Goal: Book appointment/travel/reservation

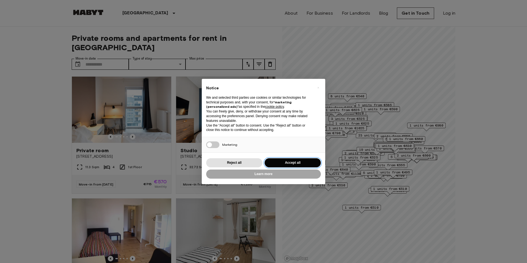
click at [290, 162] on button "Accept all" at bounding box center [292, 162] width 56 height 9
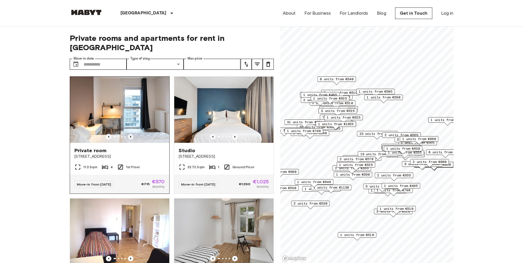
click at [128, 134] on icon "Previous image" at bounding box center [131, 137] width 6 height 6
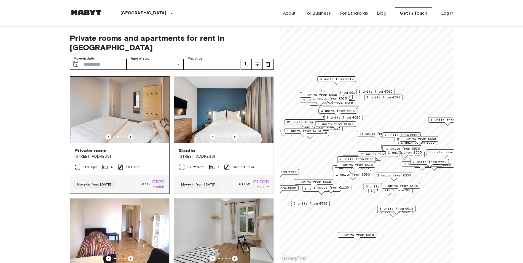
click at [128, 134] on icon "Previous image" at bounding box center [131, 137] width 6 height 6
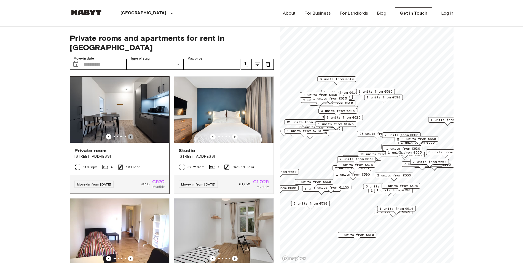
click at [128, 134] on icon "Previous image" at bounding box center [131, 137] width 6 height 6
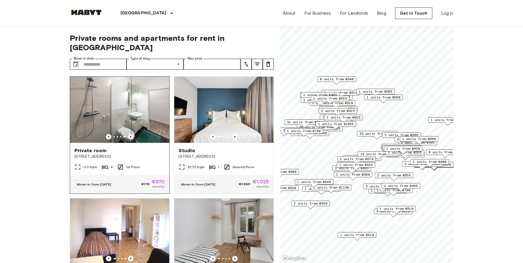
click at [128, 134] on icon "Previous image" at bounding box center [131, 137] width 6 height 6
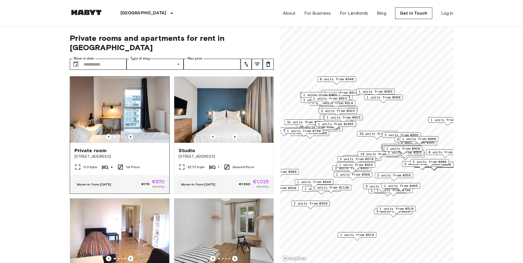
click at [128, 134] on icon "Previous image" at bounding box center [131, 137] width 6 height 6
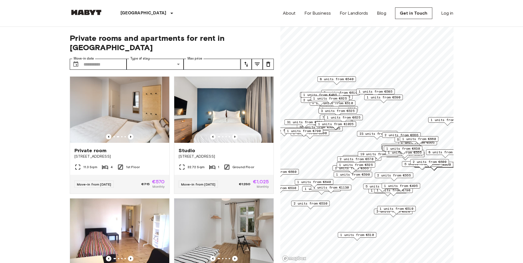
click at [97, 59] on input "Move-in date" at bounding box center [104, 64] width 43 height 11
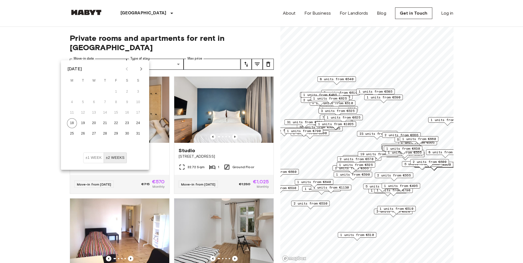
click at [141, 70] on icon "Next month" at bounding box center [141, 69] width 7 height 7
click at [82, 102] on button "9" at bounding box center [83, 102] width 10 height 10
type input "**********"
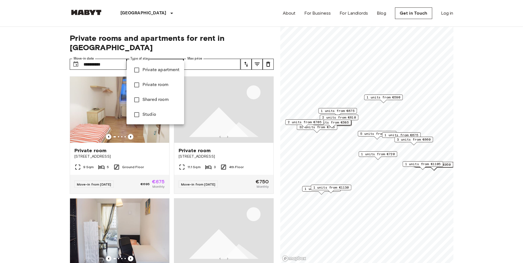
click at [33, 98] on div at bounding box center [263, 131] width 527 height 263
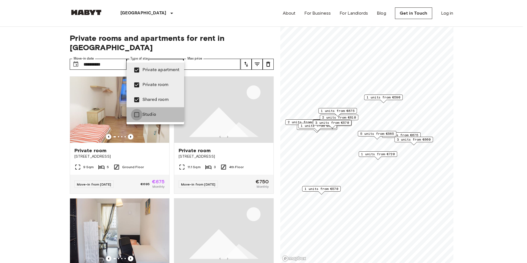
type input "**********"
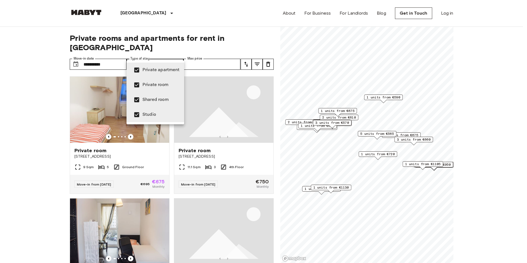
click at [210, 67] on div at bounding box center [263, 131] width 527 height 263
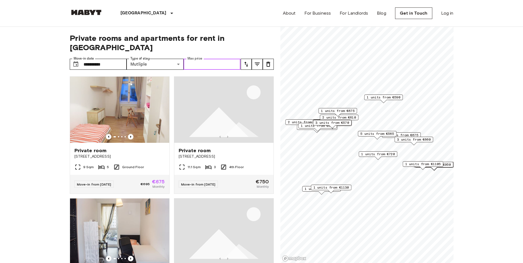
click at [224, 59] on input "Max price" at bounding box center [211, 64] width 57 height 11
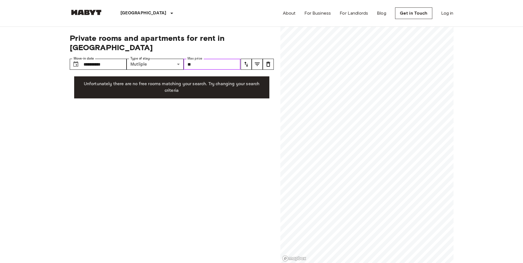
type input "*"
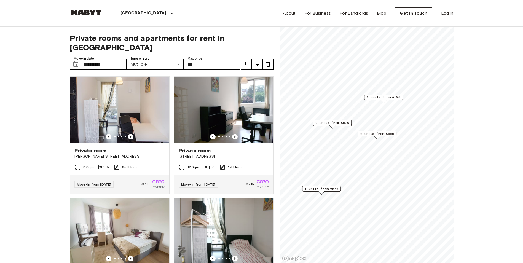
click at [207, 59] on input "***" at bounding box center [211, 64] width 57 height 11
type input "*"
